Goal: Task Accomplishment & Management: Complete application form

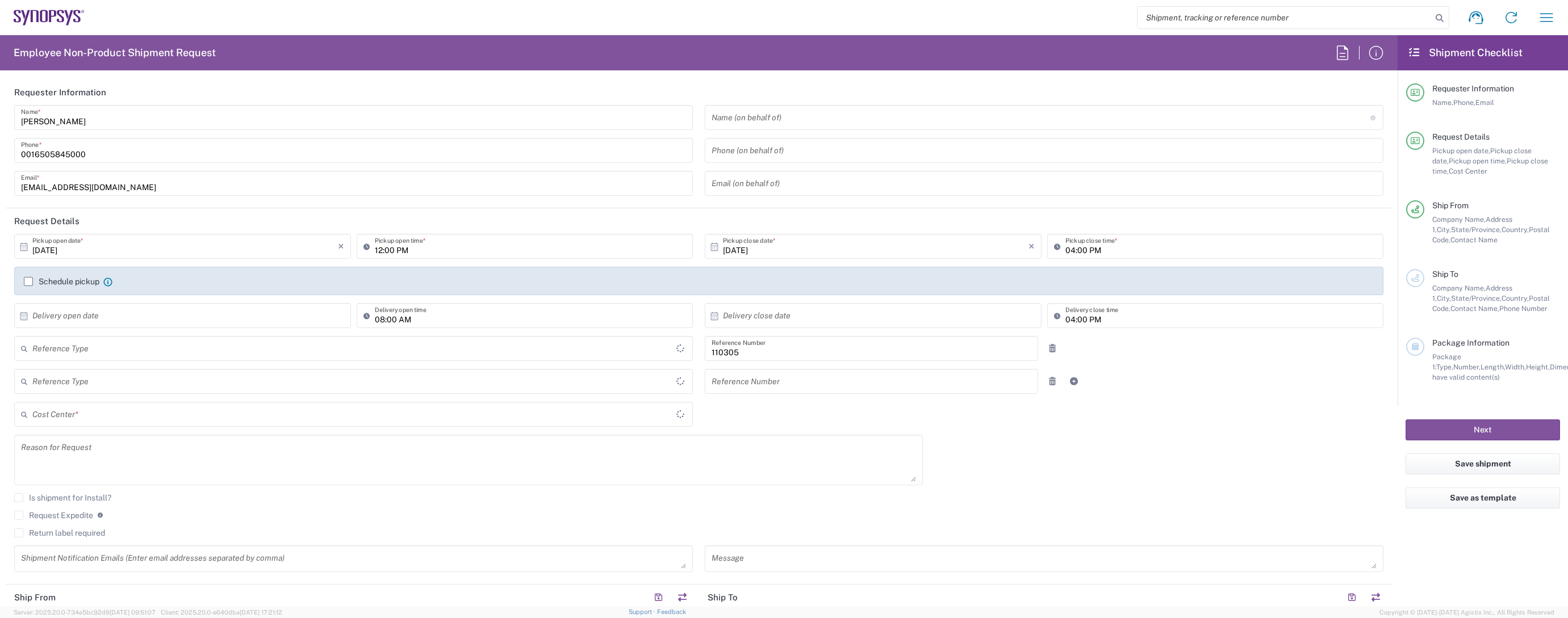
type input "Department"
type input "US01, HR, Dom Recrui 110305"
type input "Delivered at Place"
type input "[GEOGRAPHIC_DATA]"
type input "[US_STATE]"
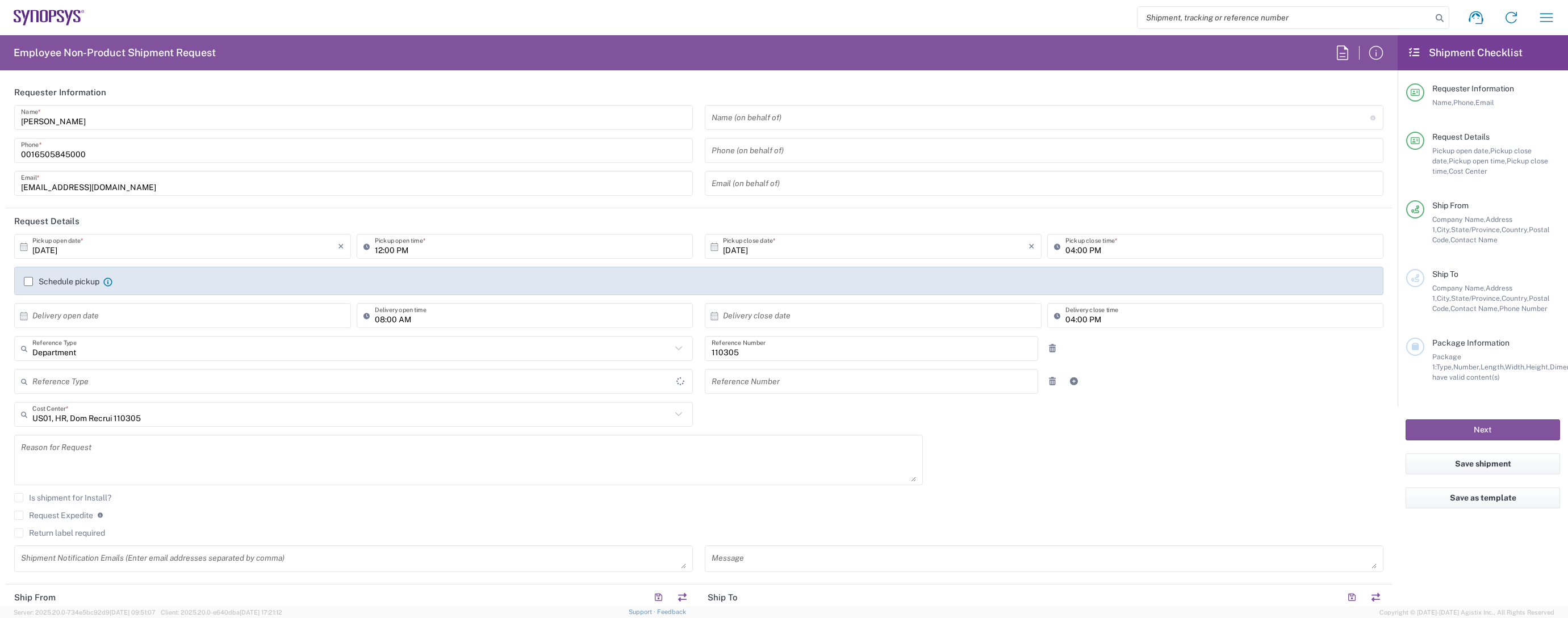
type input "[GEOGRAPHIC_DATA]"
type input "[GEOGRAPHIC_DATA] US26"
click at [1126, 366] on div "Department Reference Type Department Customer Ref Invoice Number Purchase Order…" at bounding box center [698, 353] width 1380 height 33
